Goal: Navigation & Orientation: Find specific page/section

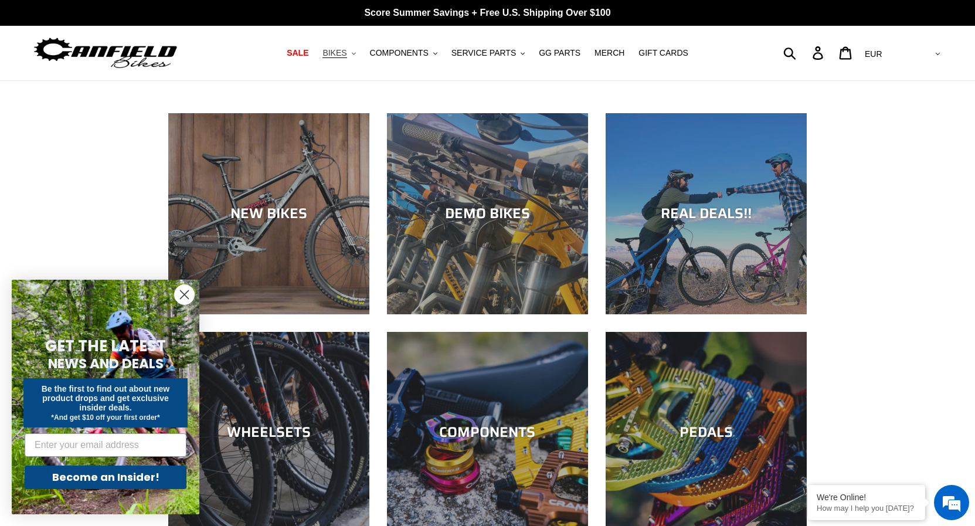
click at [347, 50] on span "BIKES" at bounding box center [335, 53] width 24 height 10
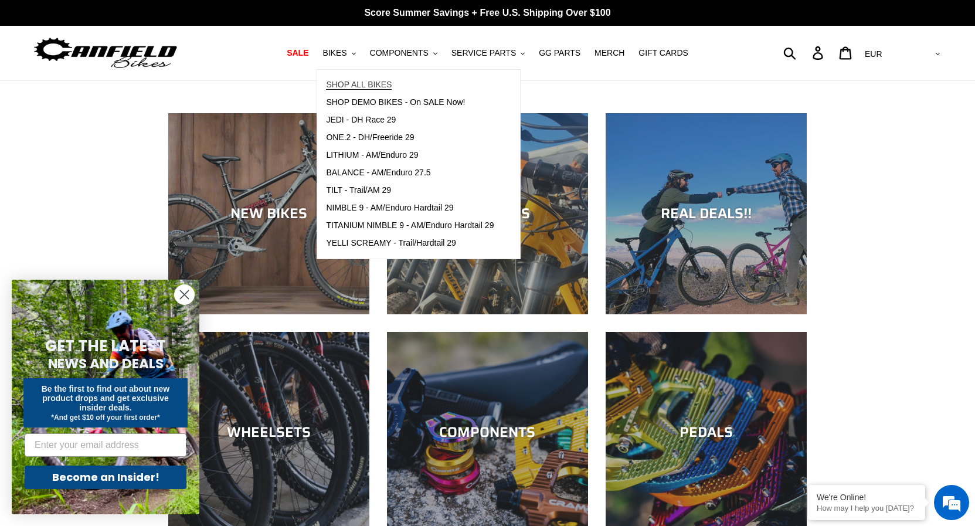
click at [389, 88] on span "SHOP ALL BIKES" at bounding box center [359, 85] width 66 height 10
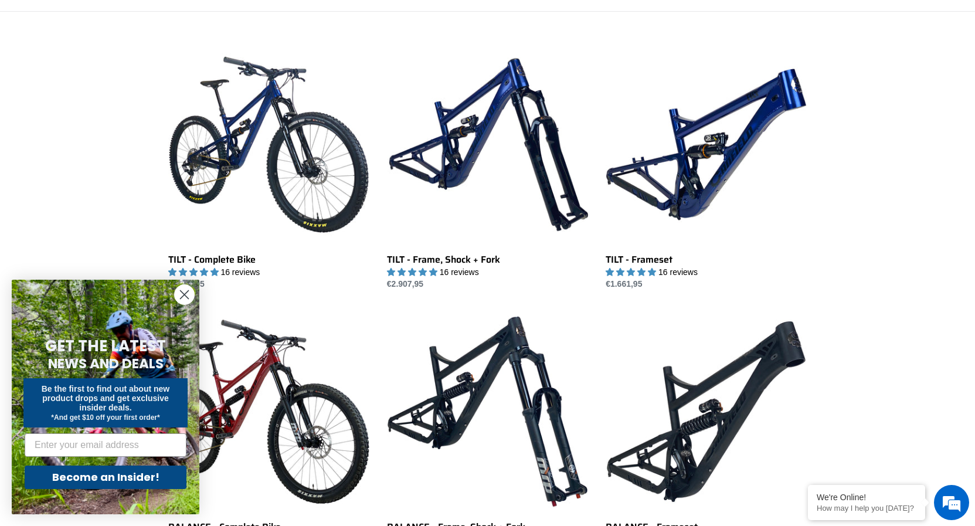
click at [192, 291] on circle "Close dialog" at bounding box center [184, 294] width 19 height 19
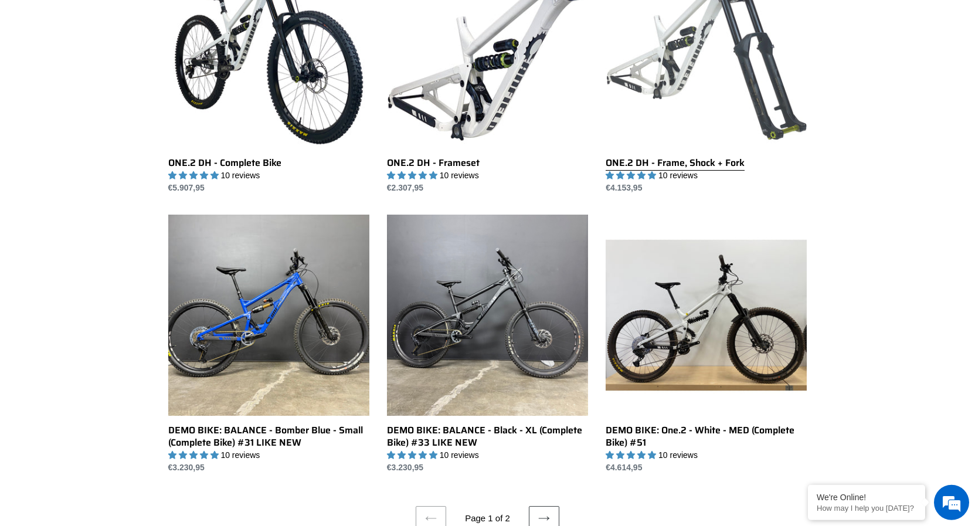
scroll to position [2213, 0]
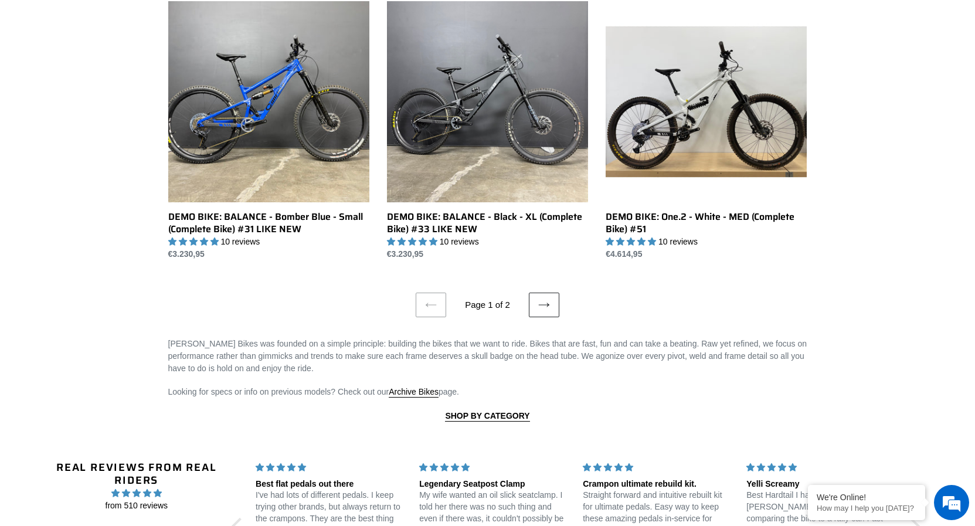
click at [540, 303] on icon at bounding box center [544, 305] width 12 height 12
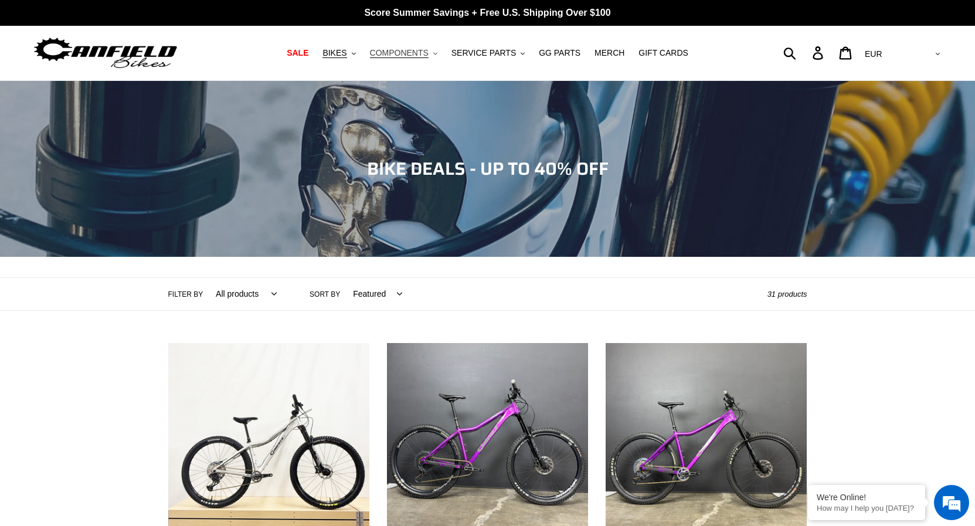
click at [420, 47] on button "COMPONENTS .cls-1{fill:#231f20}" at bounding box center [403, 53] width 79 height 16
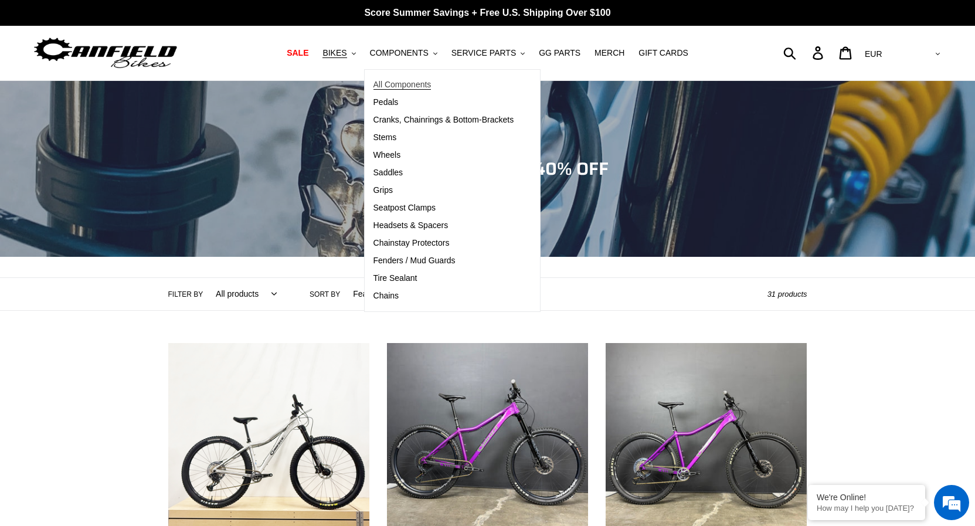
click at [417, 86] on span "All Components" at bounding box center [403, 85] width 58 height 10
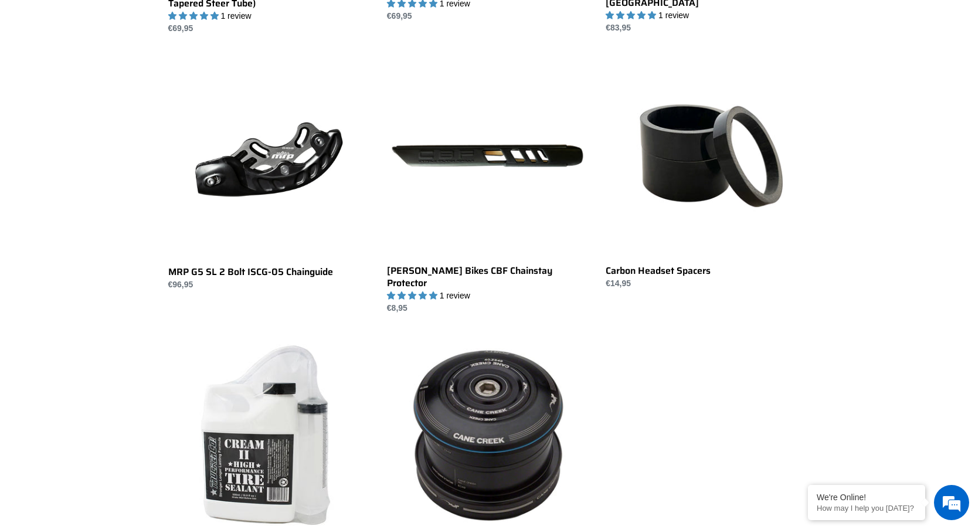
scroll to position [1974, 0]
